Goal: Task Accomplishment & Management: Manage account settings

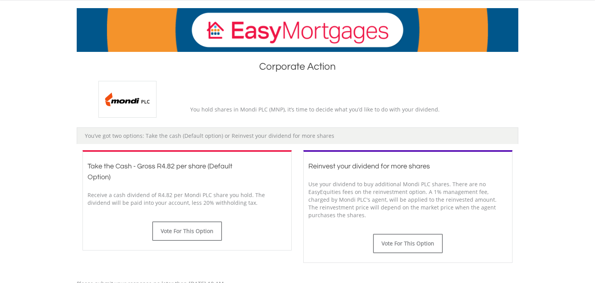
scroll to position [122, 0]
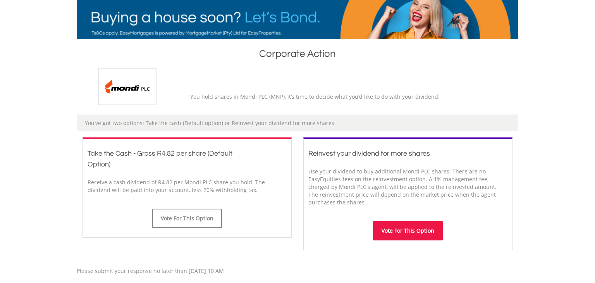
click at [403, 230] on button "Vote For This Option" at bounding box center [408, 230] width 70 height 19
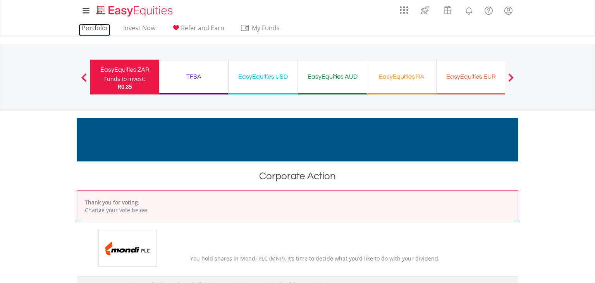
click at [94, 27] on link "Portfolio" at bounding box center [95, 30] width 32 height 12
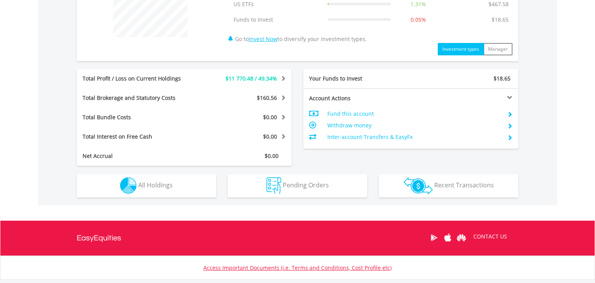
scroll to position [371, 0]
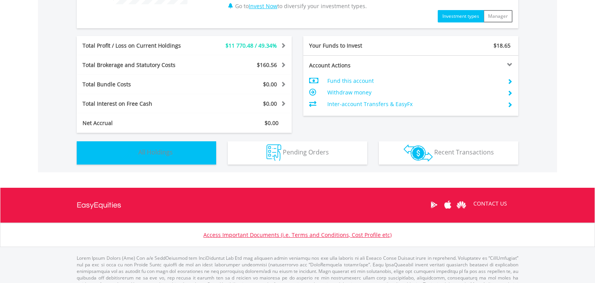
click at [153, 157] on button "Holdings All Holdings" at bounding box center [146, 152] width 139 height 23
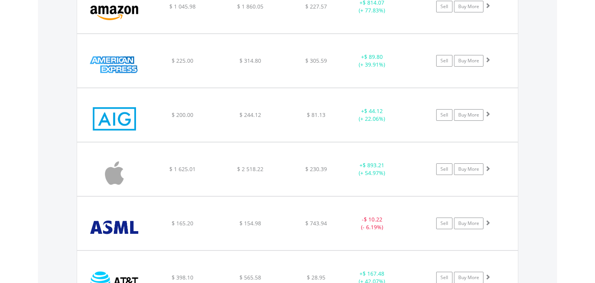
scroll to position [1108, 0]
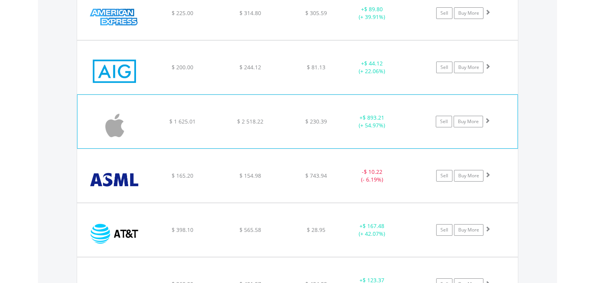
click at [489, 119] on span at bounding box center [486, 120] width 5 height 5
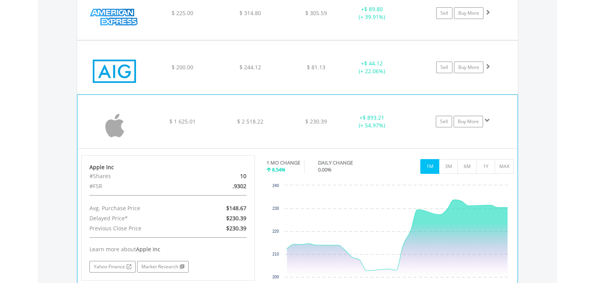
click at [489, 119] on span at bounding box center [486, 120] width 5 height 5
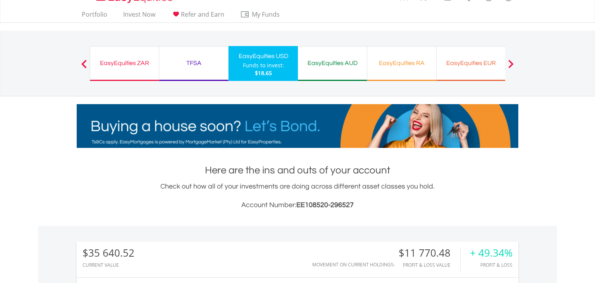
scroll to position [0, 0]
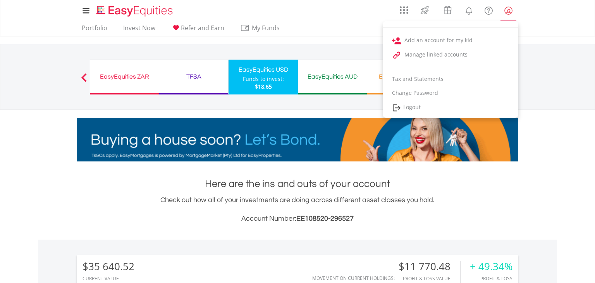
click at [506, 12] on lord-icon "My Profile" at bounding box center [508, 11] width 10 height 10
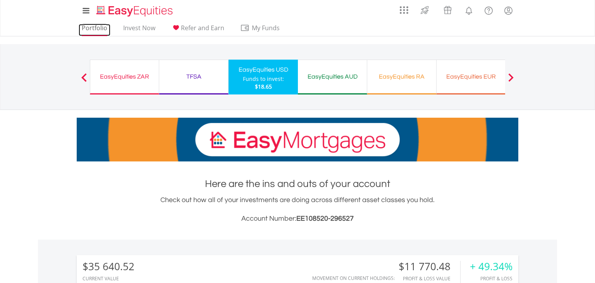
click at [98, 30] on link "Portfolio" at bounding box center [95, 30] width 32 height 12
